Goal: Transaction & Acquisition: Purchase product/service

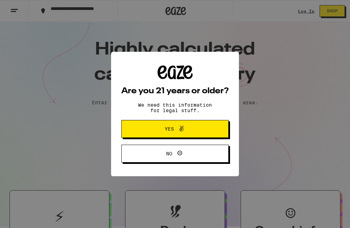
click at [184, 131] on icon at bounding box center [182, 128] width 8 height 8
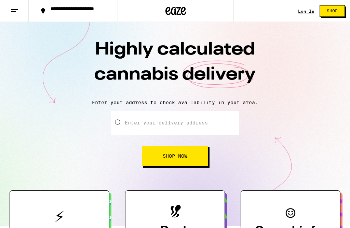
click at [312, 9] on link "Log In" at bounding box center [306, 11] width 16 height 4
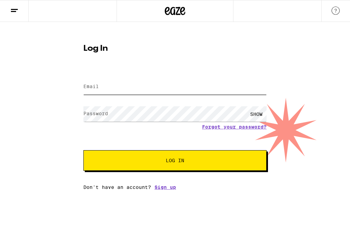
click at [133, 88] on input "Email" at bounding box center [175, 86] width 183 height 15
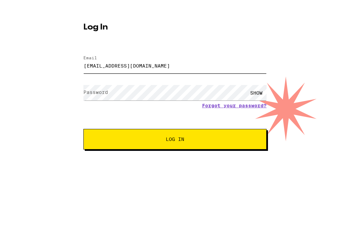
type input "[EMAIL_ADDRESS][DOMAIN_NAME]"
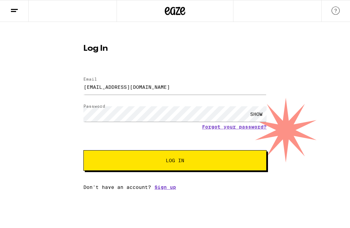
click at [184, 162] on span "Log In" at bounding box center [175, 160] width 18 height 5
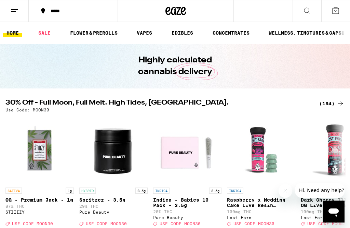
click at [106, 37] on link "FLOWER & PREROLLS" at bounding box center [94, 33] width 54 height 8
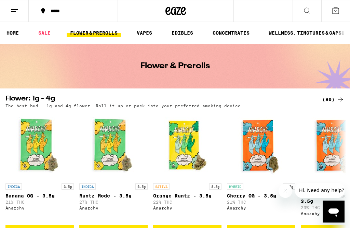
click at [287, 192] on icon "Close message from company" at bounding box center [285, 190] width 5 height 5
click at [14, 15] on button at bounding box center [14, 11] width 29 height 22
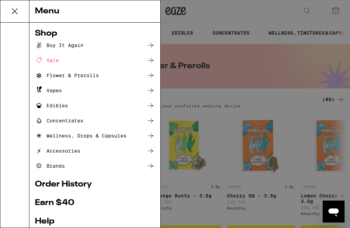
click at [17, 18] on button at bounding box center [14, 11] width 29 height 22
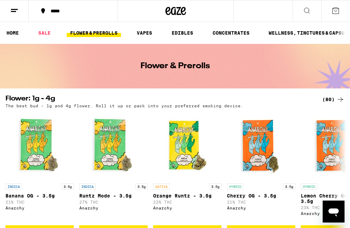
click at [330, 99] on div "(80)" at bounding box center [334, 99] width 22 height 8
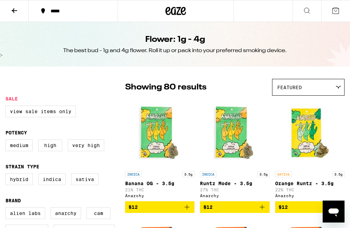
click at [54, 185] on label "Indica" at bounding box center [51, 179] width 27 height 12
click at [7, 175] on input "Indica" at bounding box center [7, 174] width 0 height 0
checkbox input "true"
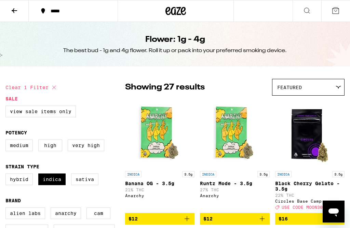
click at [335, 89] on div at bounding box center [338, 87] width 7 height 3
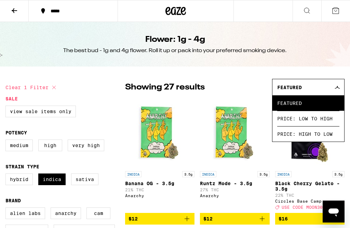
click at [338, 87] on icon at bounding box center [337, 87] width 5 height 2
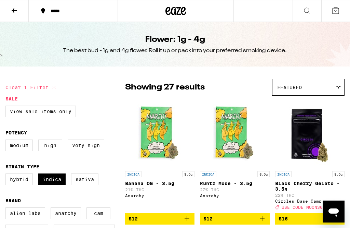
click at [53, 150] on label "High" at bounding box center [50, 145] width 24 height 12
click at [7, 141] on input "High" at bounding box center [7, 140] width 0 height 0
checkbox input "true"
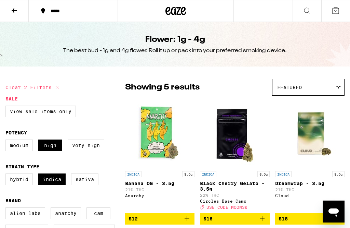
click at [339, 88] on icon at bounding box center [338, 87] width 5 height 2
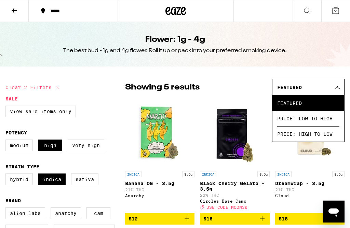
click at [338, 85] on div "Featured" at bounding box center [309, 87] width 72 height 16
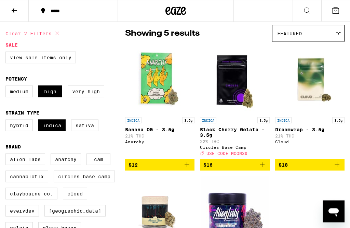
scroll to position [54, 0]
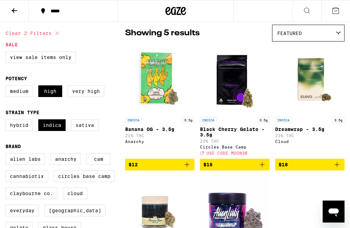
click at [90, 91] on label "Very High" at bounding box center [86, 91] width 37 height 12
click at [7, 87] on input "Very High" at bounding box center [7, 86] width 0 height 0
checkbox input "true"
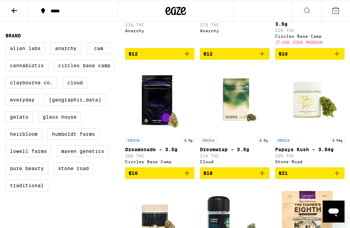
scroll to position [152, 0]
